Goal: Communication & Community: Participate in discussion

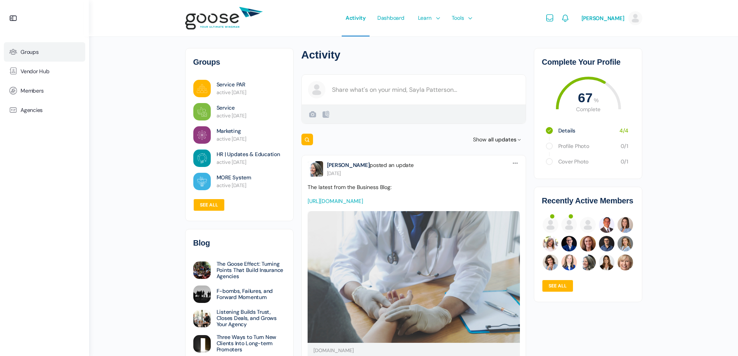
click at [38, 53] on span "Groups" at bounding box center [30, 52] width 18 height 7
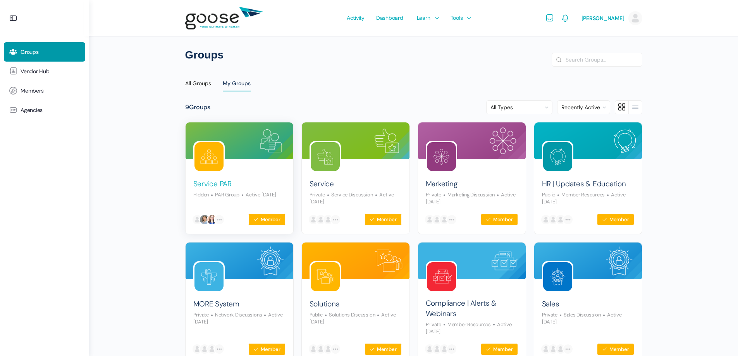
click at [220, 183] on link "Service PAR" at bounding box center [212, 184] width 38 height 10
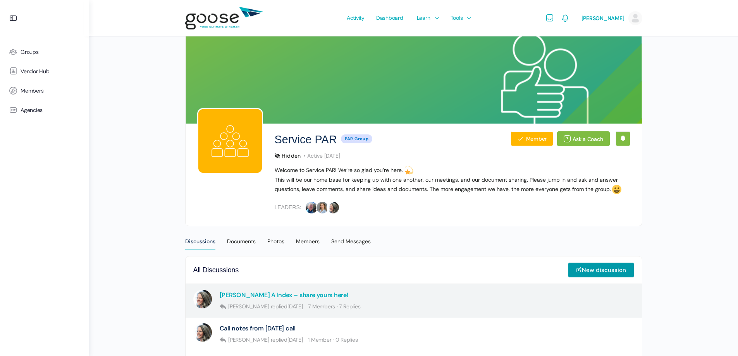
click at [280, 293] on link "Kolbe A Index – share yours here!" at bounding box center [284, 294] width 129 height 7
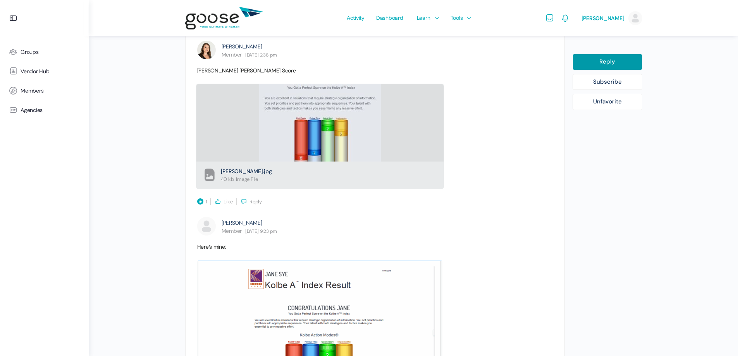
scroll to position [594, 0]
